Goal: Navigation & Orientation: Find specific page/section

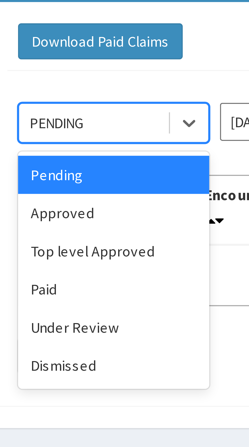
click at [83, 89] on div "Approved" at bounding box center [90, 87] width 46 height 9
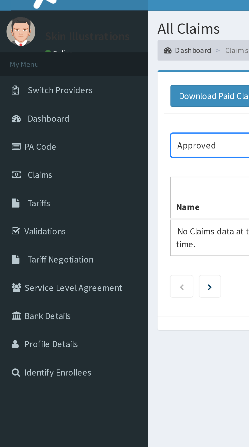
click at [18, 65] on link "PA Code" at bounding box center [29, 66] width 58 height 11
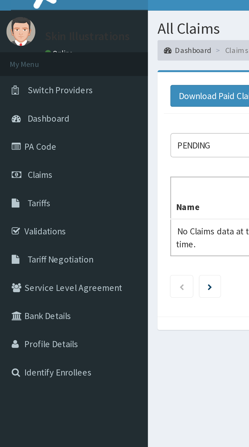
click at [21, 78] on span "Claims" at bounding box center [16, 77] width 10 height 5
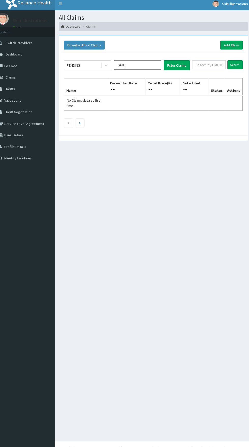
click at [77, 28] on link "Dashboard" at bounding box center [74, 28] width 19 height 4
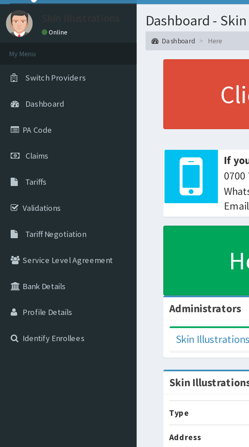
click at [34, 110] on span "Tariff Negotiation" at bounding box center [24, 111] width 26 height 5
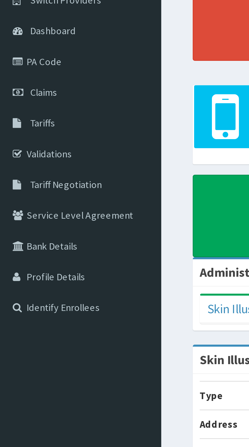
click at [22, 69] on link "PA Code" at bounding box center [29, 66] width 58 height 11
